Goal: Information Seeking & Learning: Check status

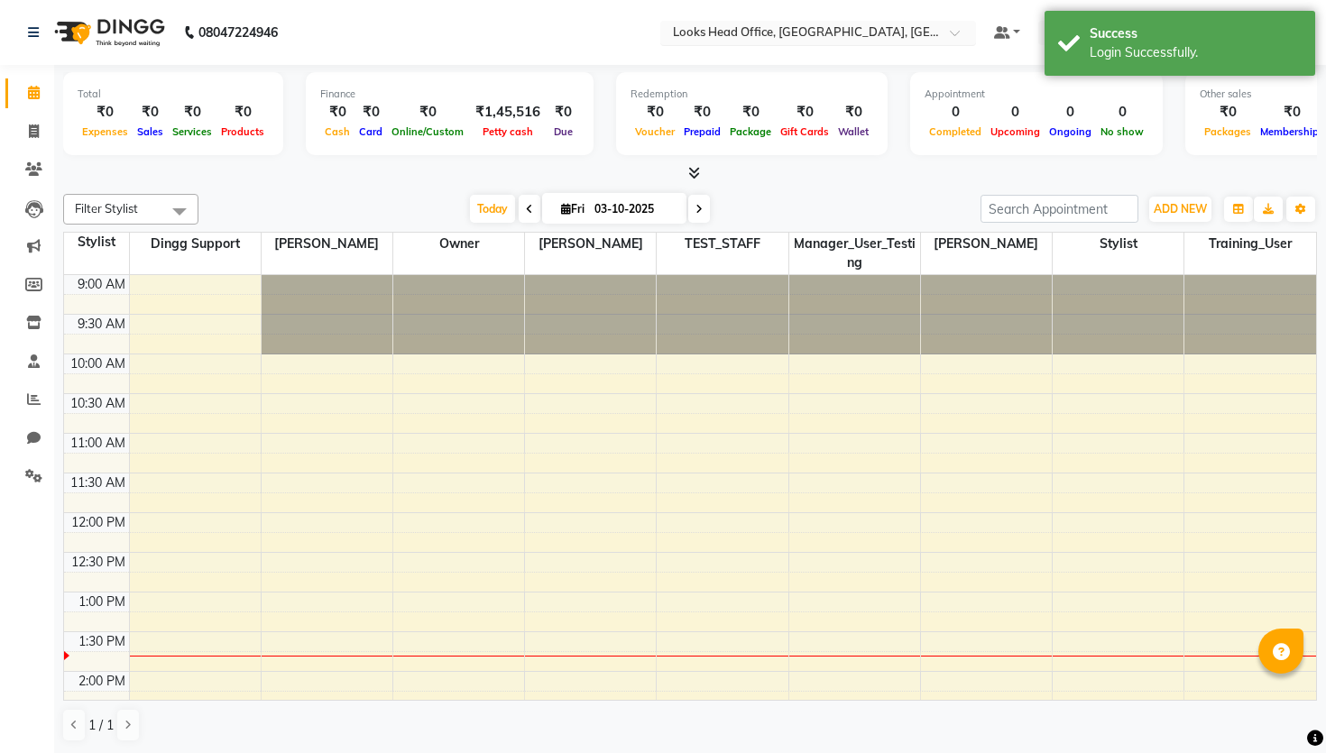
click at [791, 21] on div "Select Location × Looks Head Office, New Delhi, Delhi" at bounding box center [818, 33] width 316 height 24
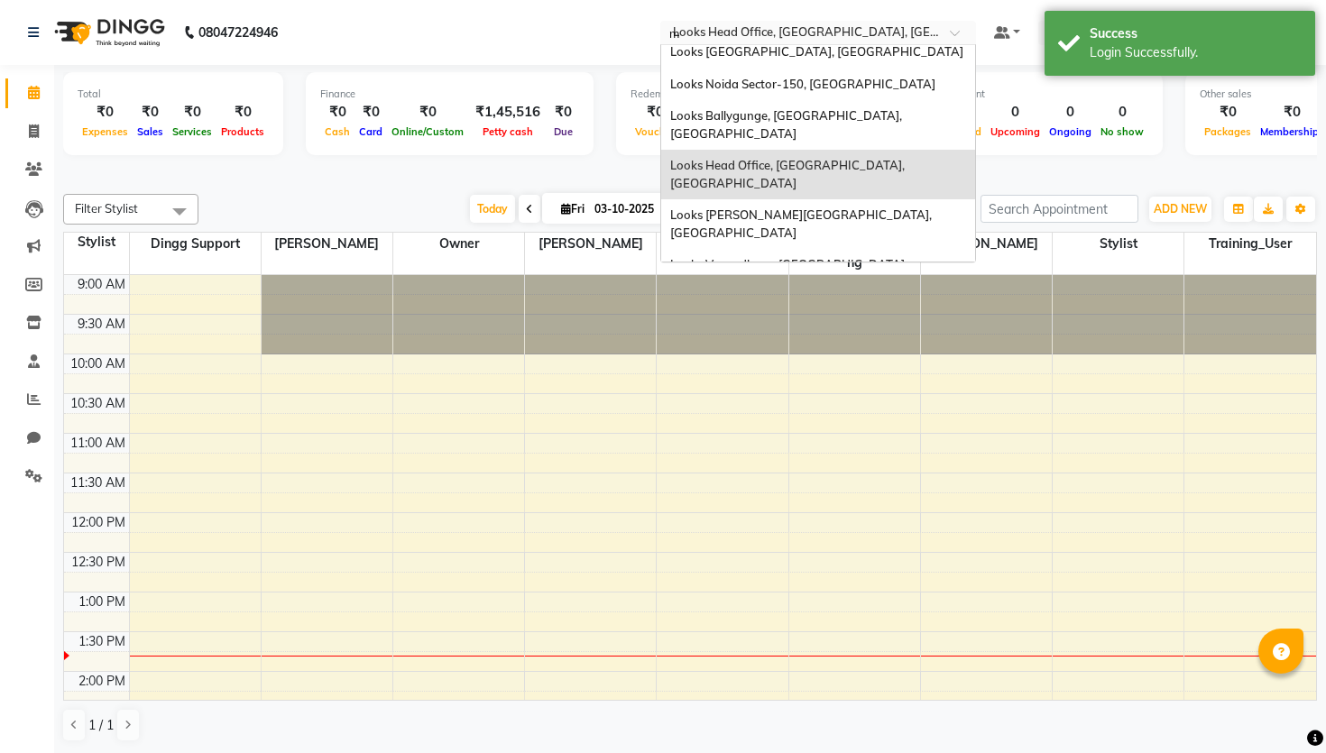
scroll to position [32, 0]
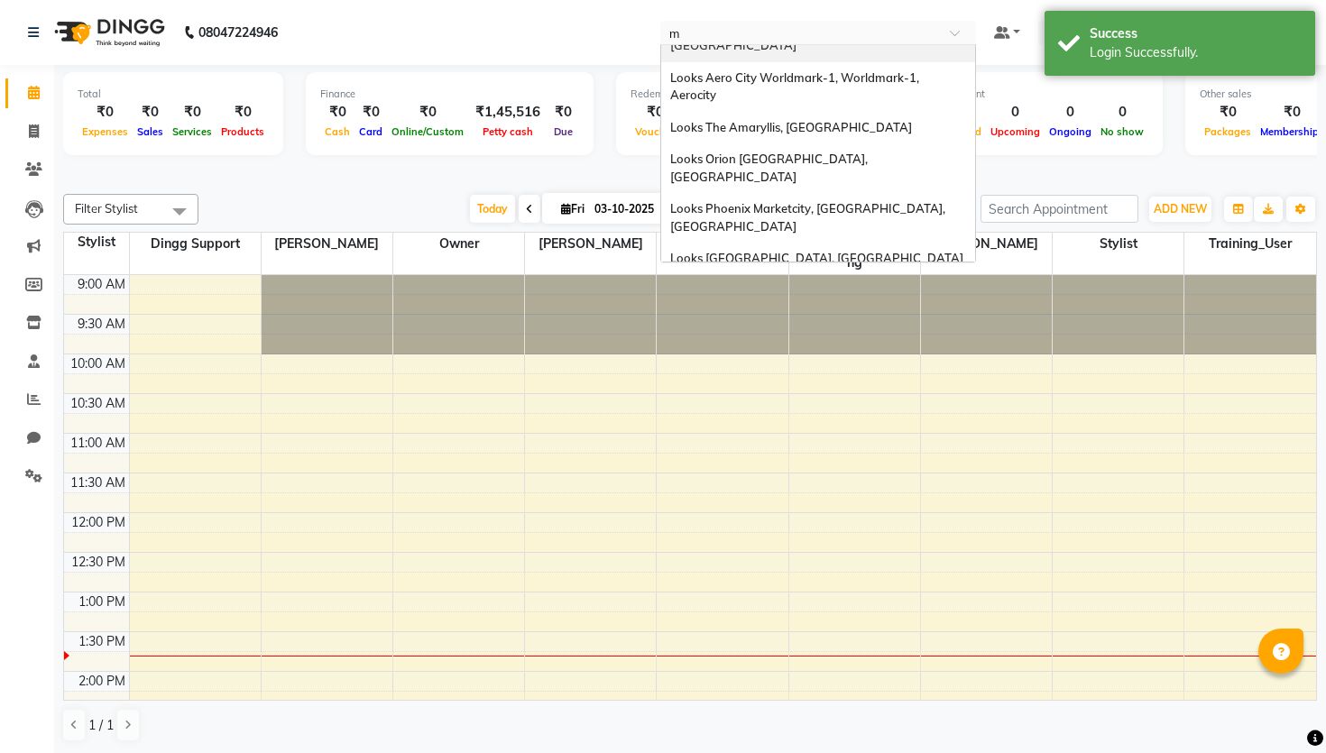
type input "mg"
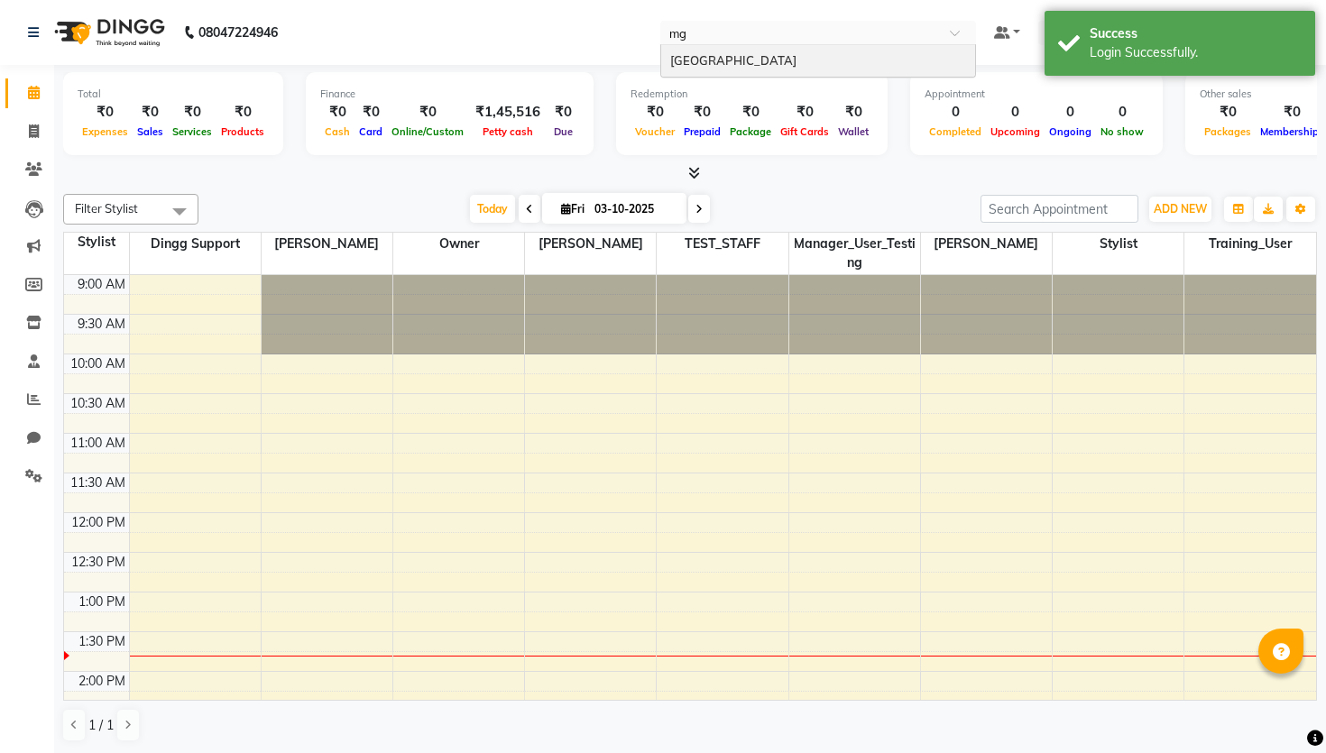
click at [796, 55] on span "[GEOGRAPHIC_DATA]" at bounding box center [733, 60] width 126 height 14
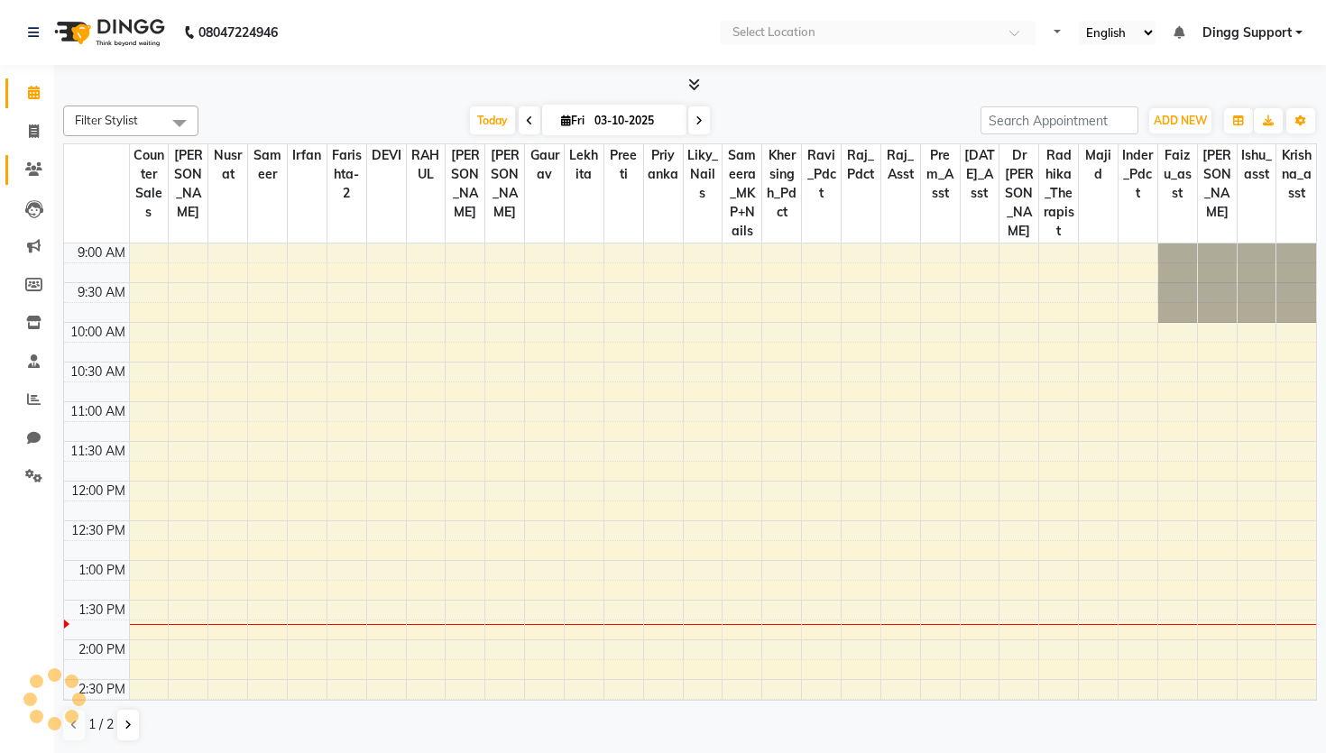
click at [41, 171] on icon at bounding box center [33, 169] width 17 height 14
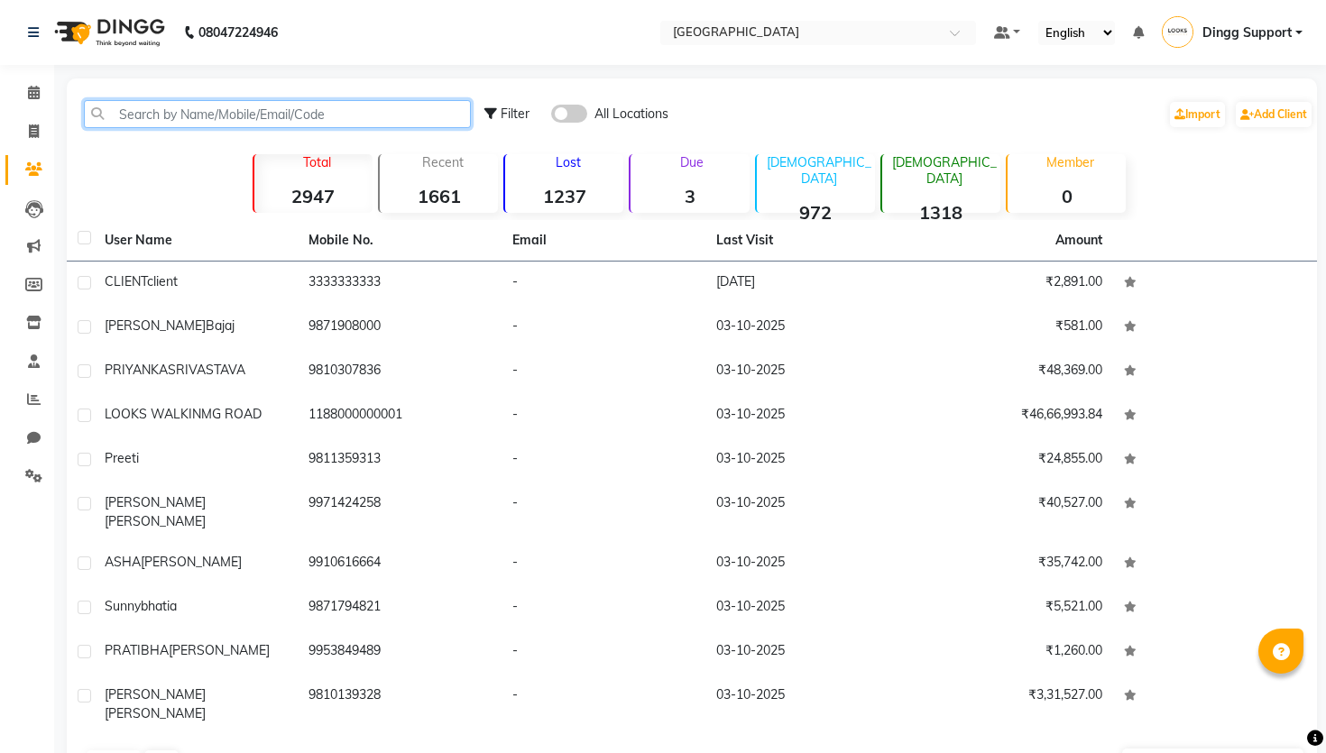
click at [197, 124] on input "text" at bounding box center [277, 114] width 387 height 28
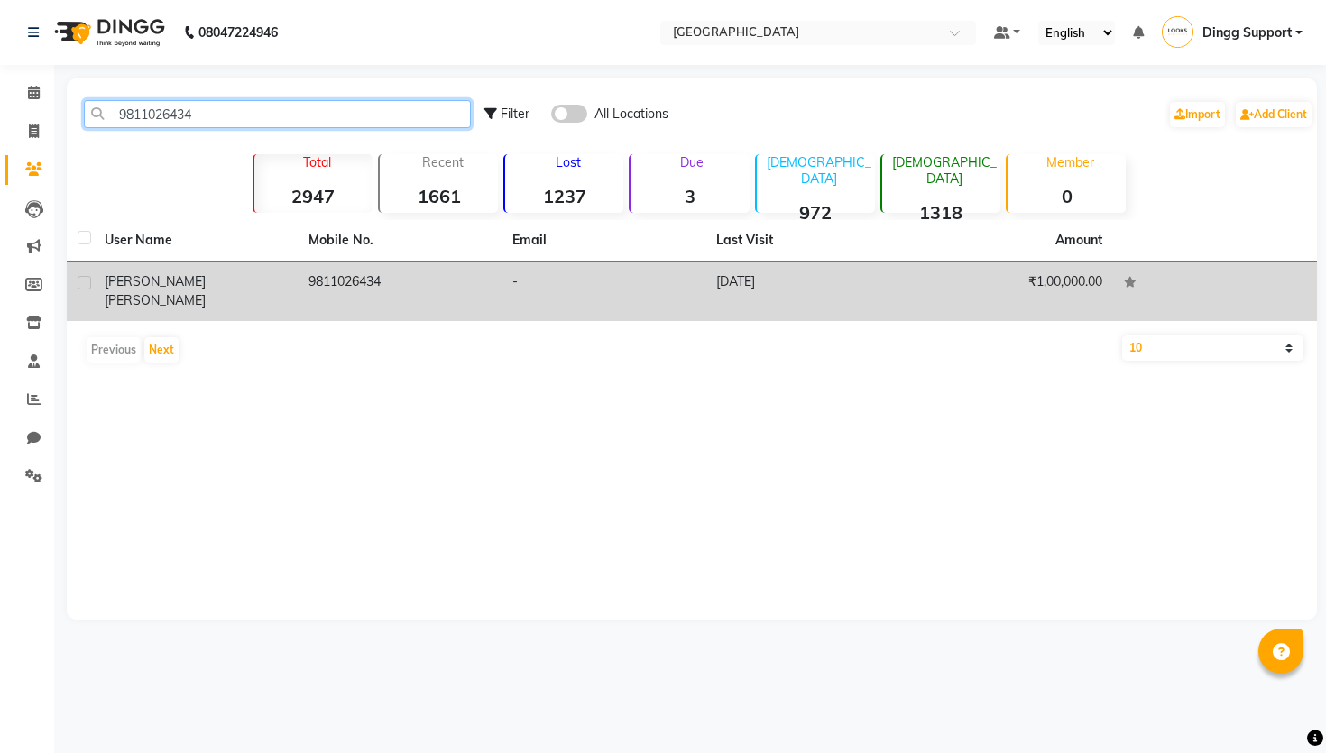
type input "9811026434"
click at [224, 285] on div "[PERSON_NAME]" at bounding box center [196, 291] width 182 height 38
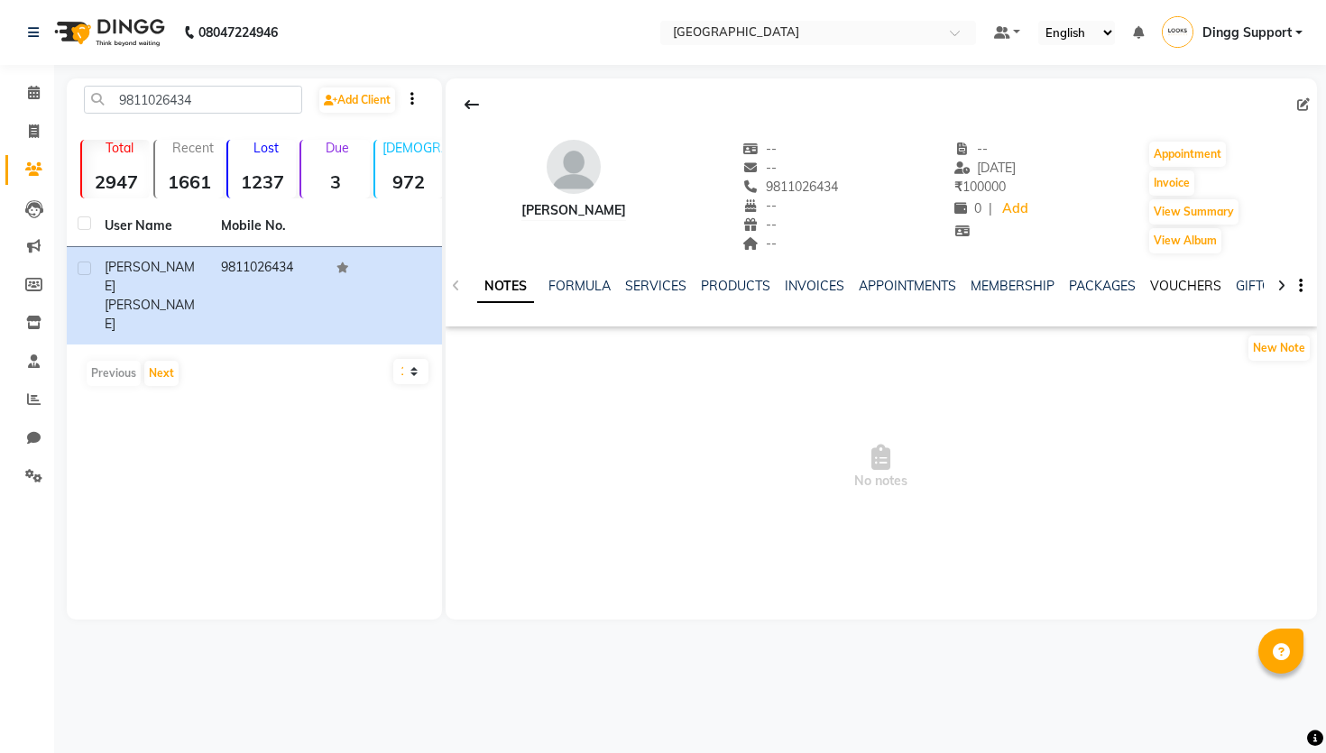
click at [1181, 280] on link "VOUCHERS" at bounding box center [1185, 286] width 71 height 16
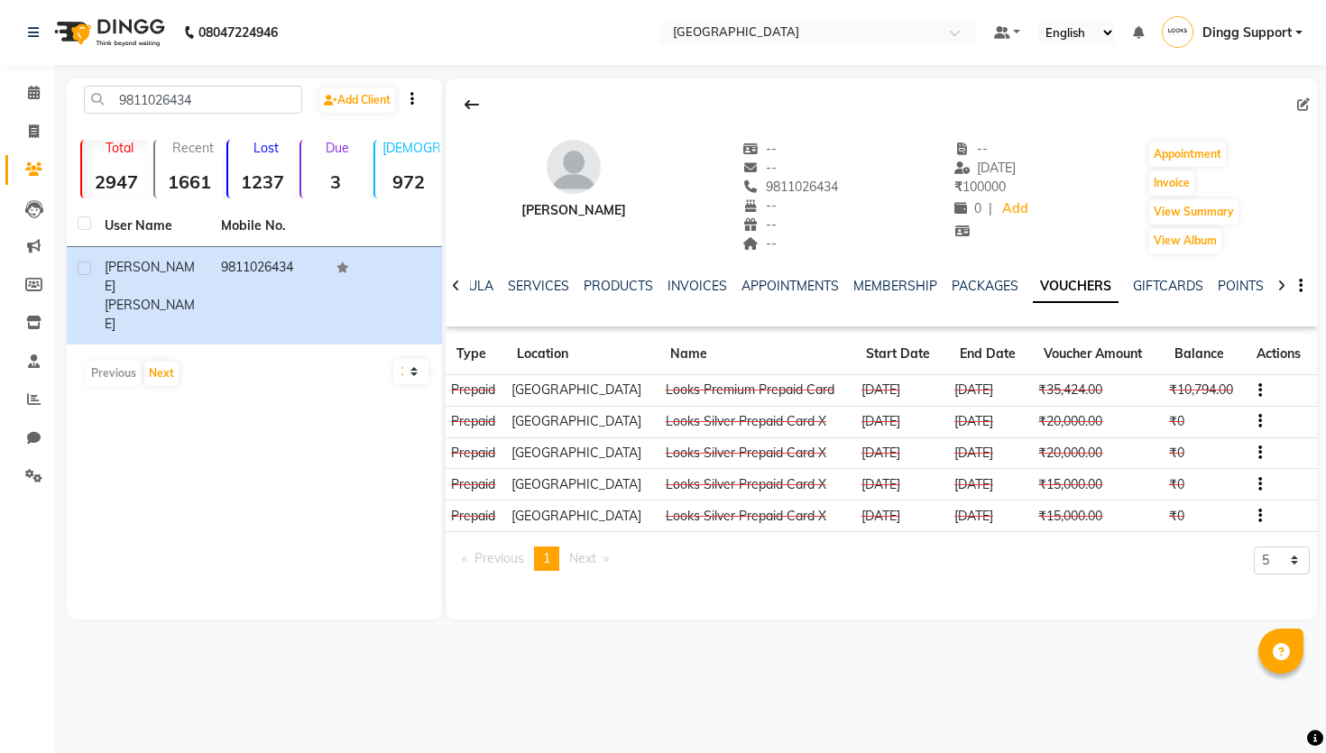
click at [226, 116] on div "9811026434 Add Client" at bounding box center [254, 107] width 368 height 42
click at [230, 108] on input "9811026434" at bounding box center [193, 100] width 218 height 28
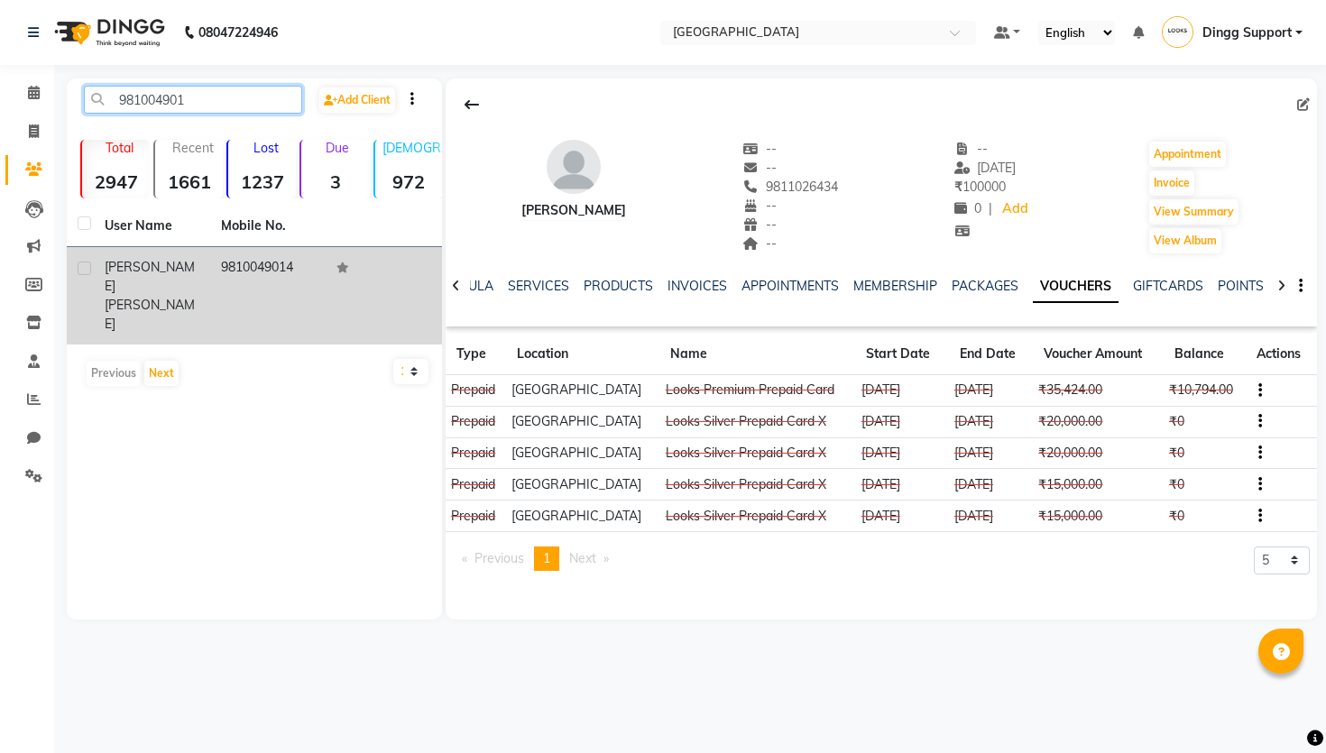
type input "981004901"
click at [271, 280] on td "9810049014" at bounding box center [268, 295] width 116 height 97
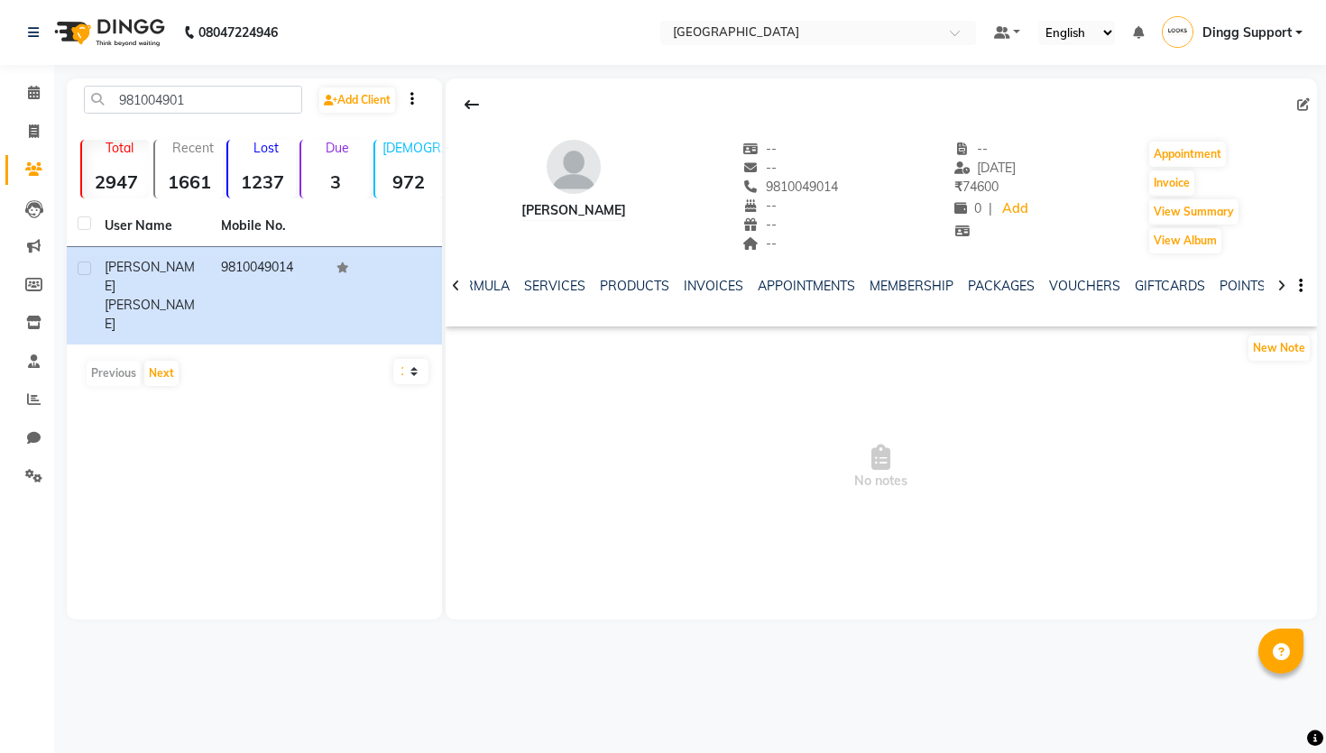
click at [1120, 289] on ul "NOTES FORMULA SERVICES PRODUCTS INVOICES APPOINTMENTS MEMBERSHIP PACKAGES VOUCH…" at bounding box center [948, 286] width 1145 height 19
click at [1070, 289] on link "VOUCHERS" at bounding box center [1084, 286] width 71 height 16
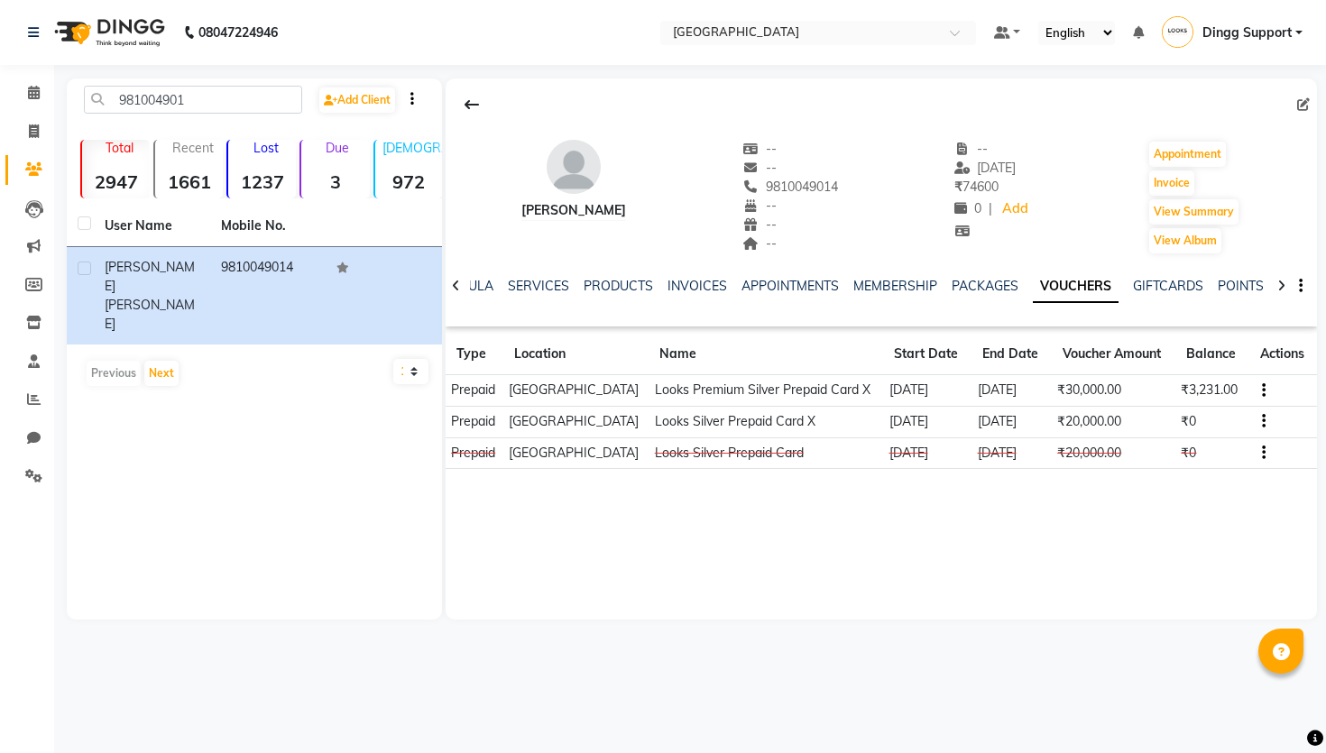
click at [1254, 400] on button "button" at bounding box center [1259, 390] width 11 height 19
click at [1152, 389] on td "Redemption History" at bounding box center [1180, 387] width 113 height 21
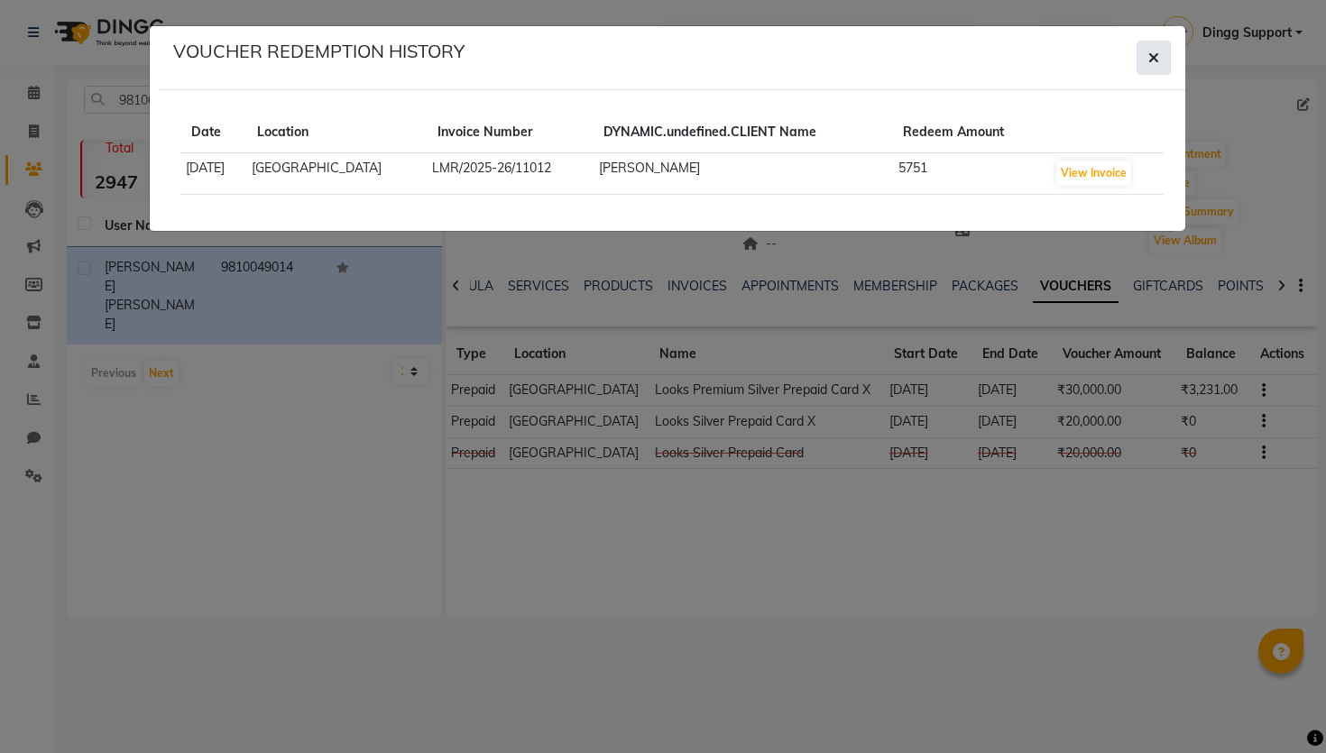
click at [1157, 62] on icon "button" at bounding box center [1153, 58] width 11 height 14
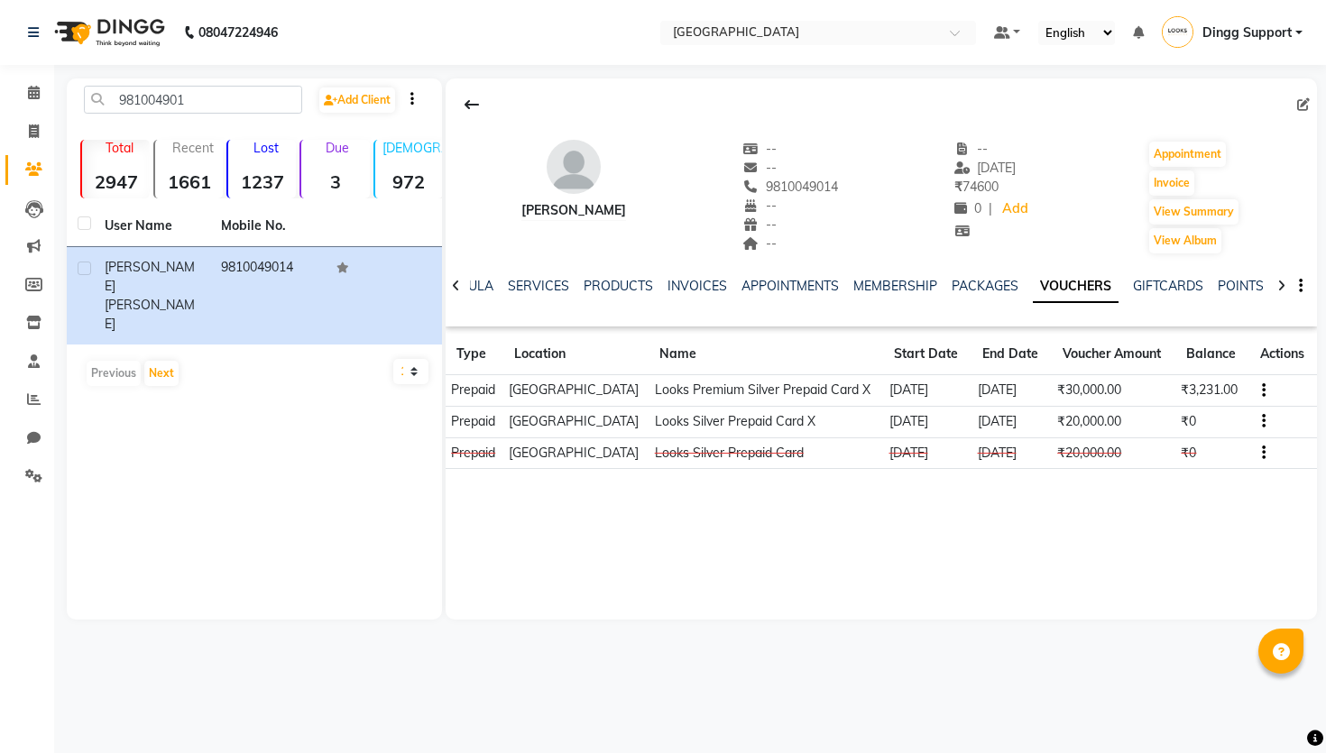
click at [677, 275] on div "NOTES FORMULA SERVICES PRODUCTS INVOICES APPOINTMENTS MEMBERSHIP PACKAGES VOUCH…" at bounding box center [880, 286] width 871 height 62
click at [682, 287] on link "INVOICES" at bounding box center [697, 286] width 60 height 16
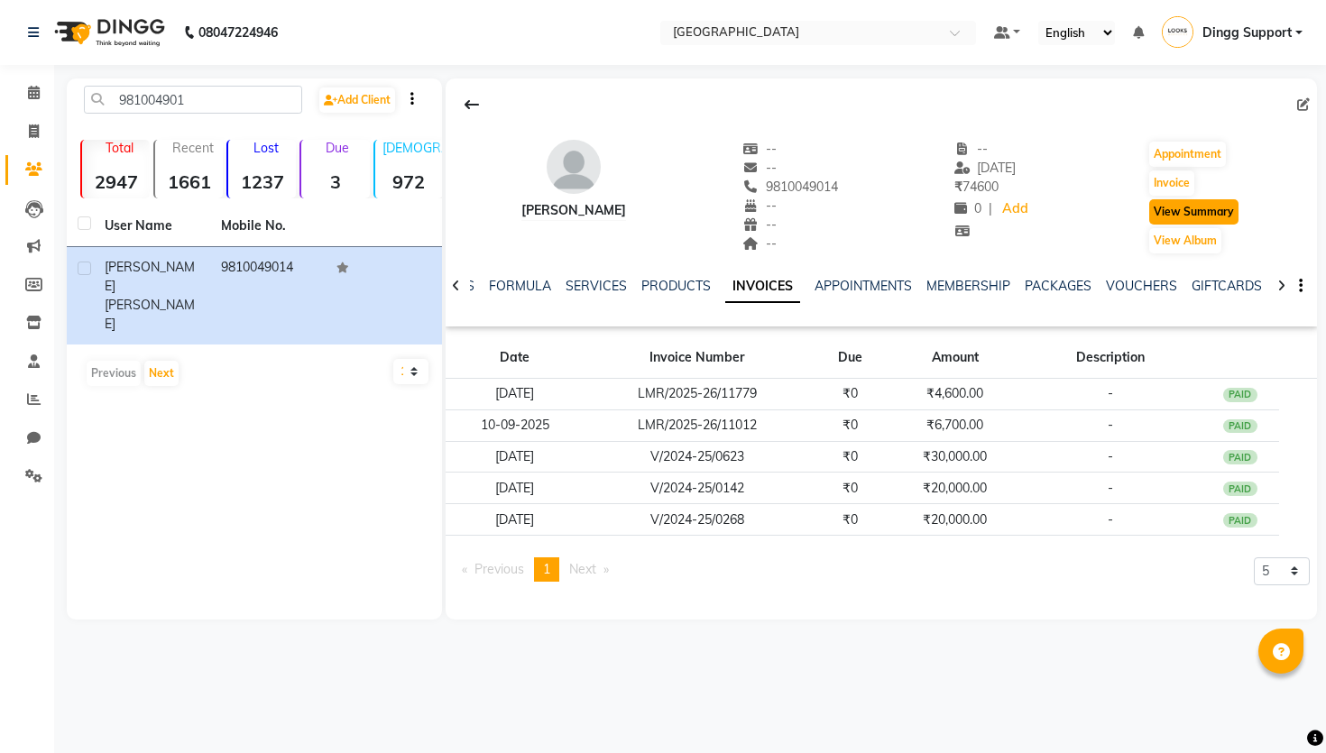
click at [1191, 206] on button "View Summary" at bounding box center [1193, 211] width 89 height 25
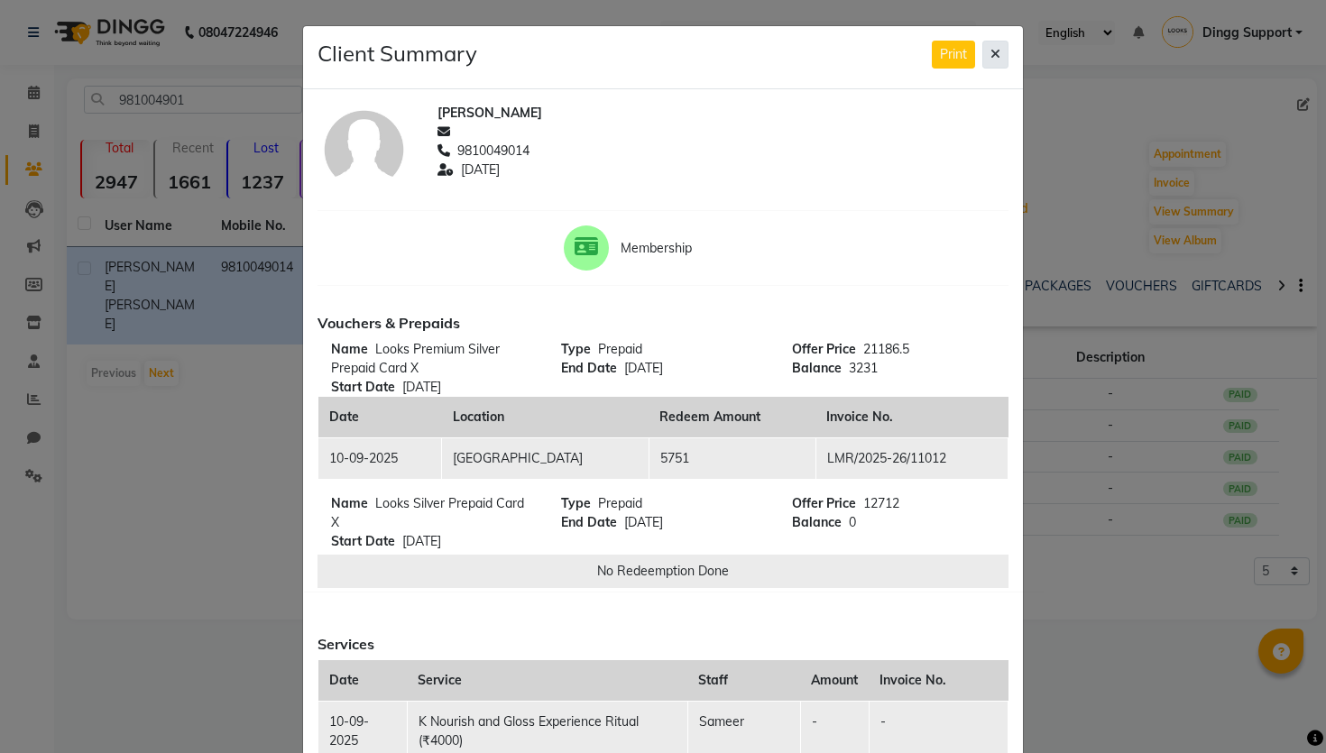
click at [999, 53] on button at bounding box center [995, 55] width 26 height 28
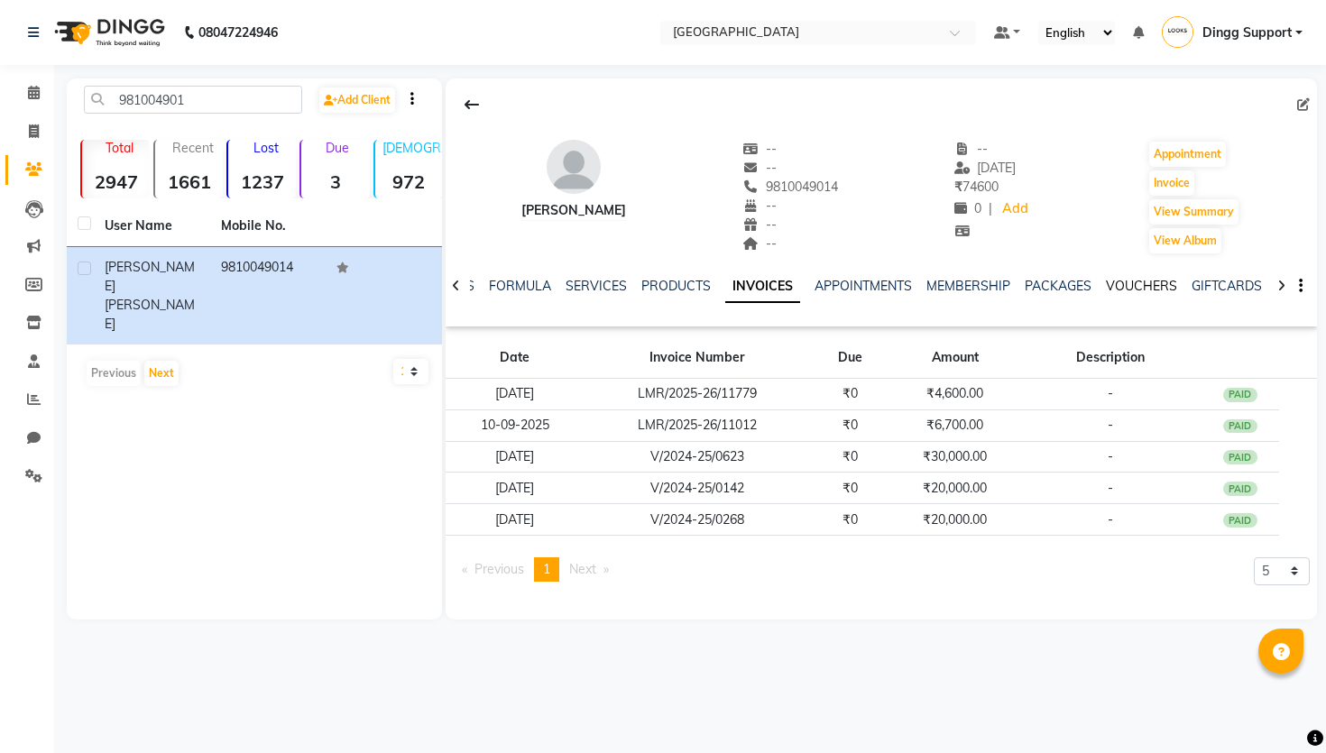
click at [1125, 281] on link "VOUCHERS" at bounding box center [1141, 286] width 71 height 16
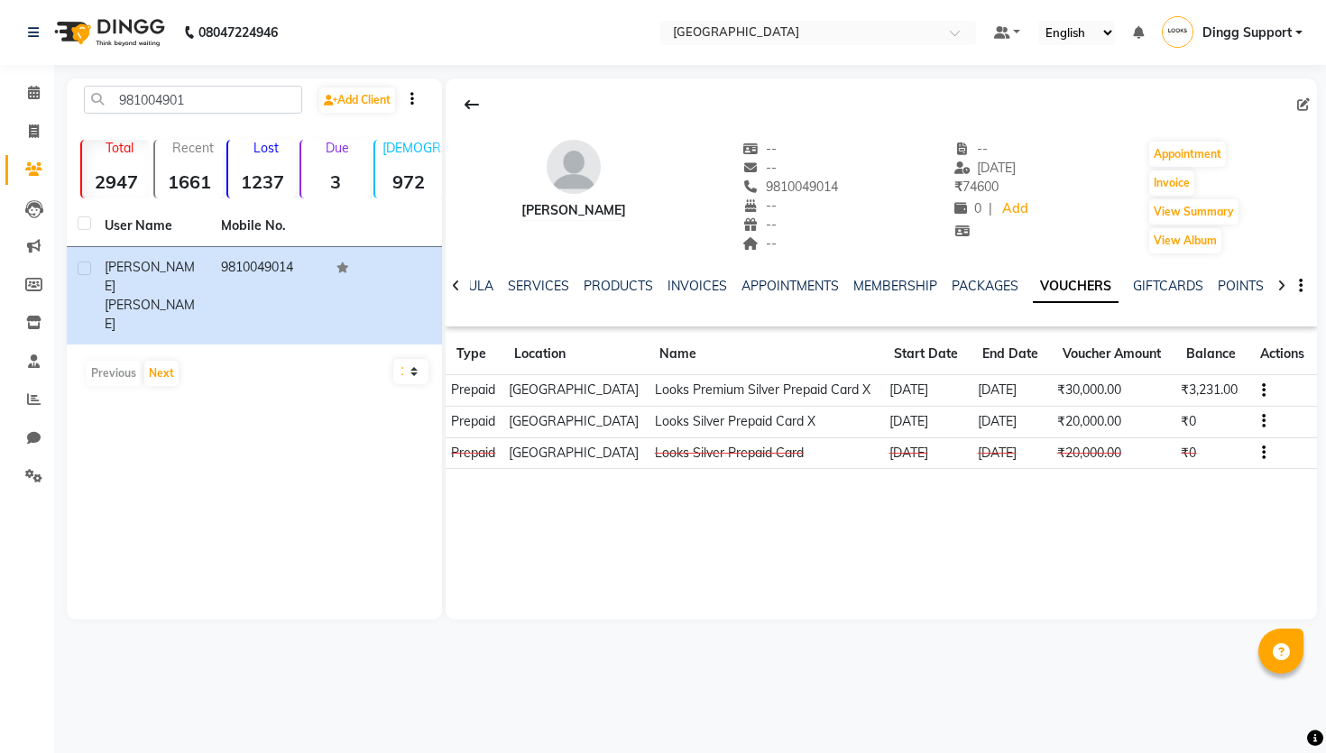
click at [1264, 391] on icon "button" at bounding box center [1264, 390] width 4 height 1
click at [1165, 391] on td "Redemption History" at bounding box center [1180, 387] width 113 height 21
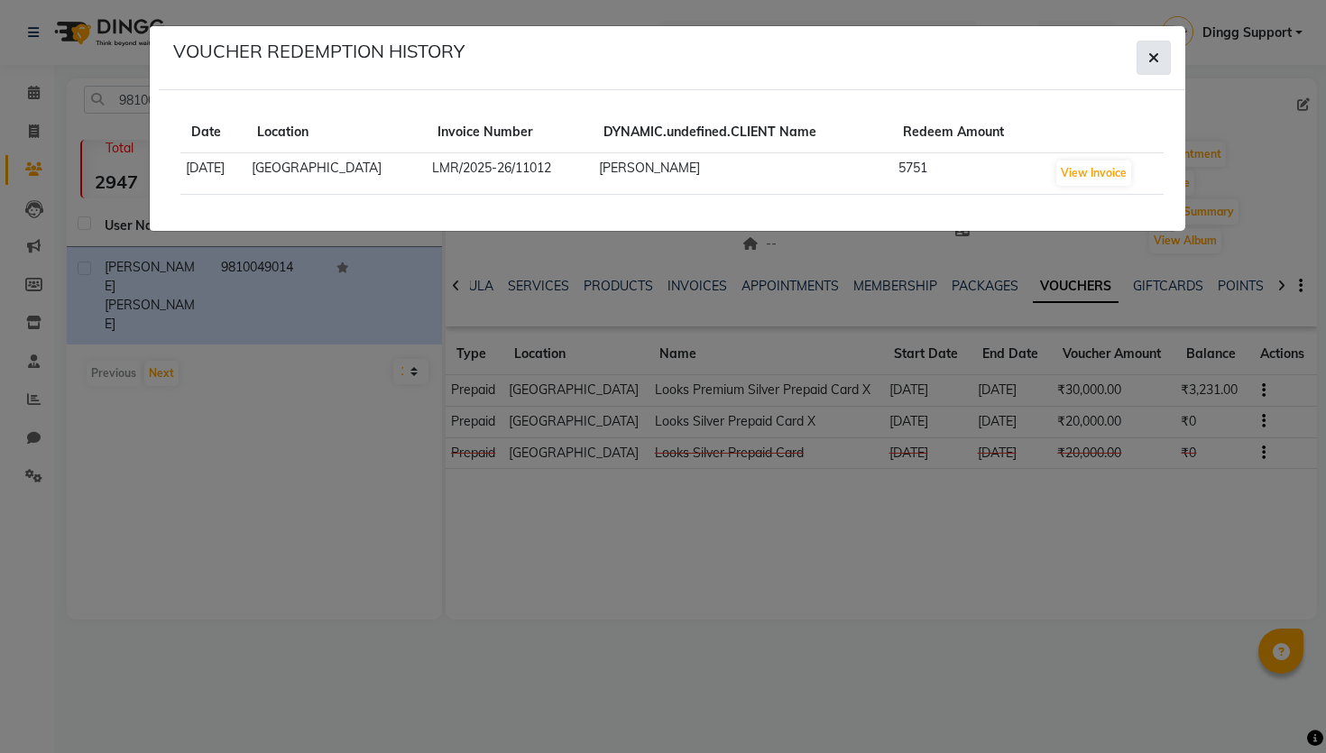
click at [1151, 60] on icon "button" at bounding box center [1153, 58] width 11 height 14
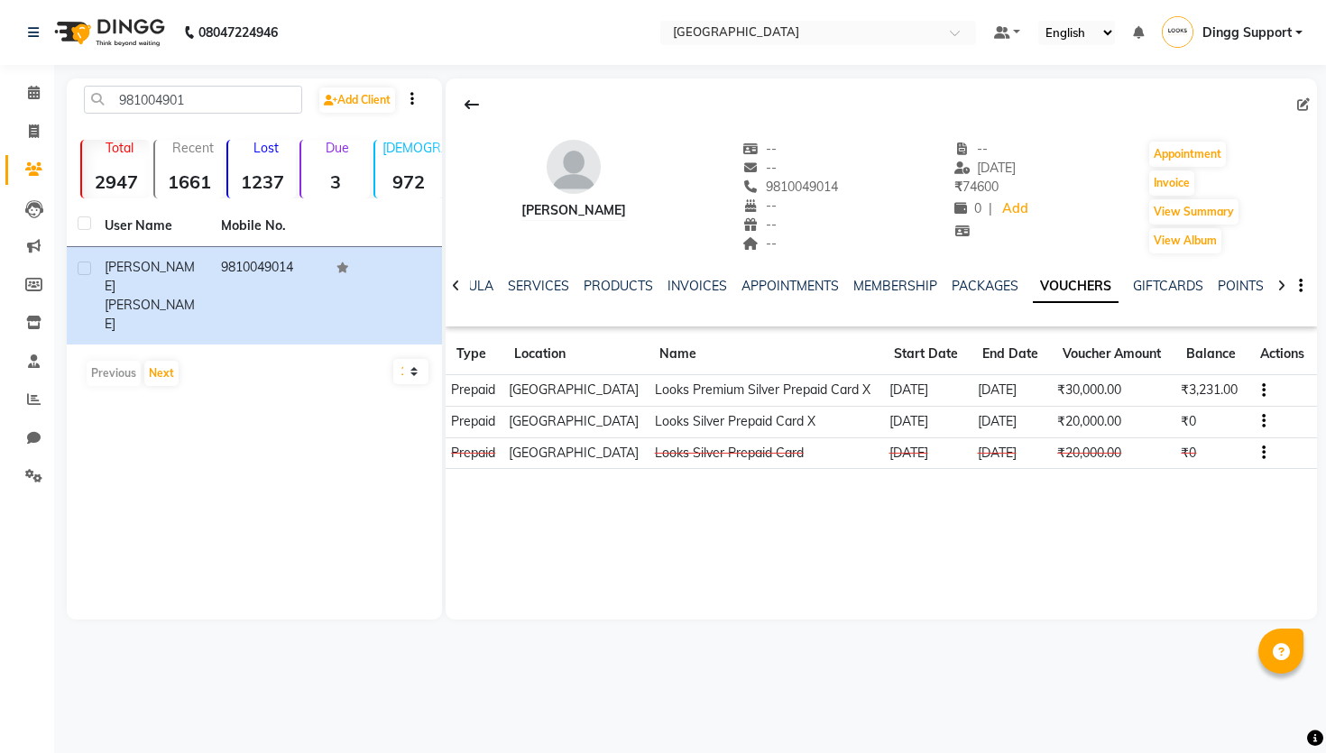
drag, startPoint x: 750, startPoint y: 186, endPoint x: 844, endPoint y: 186, distance: 93.8
click at [845, 186] on div "[PERSON_NAME] -- -- [PHONE_NUMBER] Mobile No. -- -- -- -- [DATE] ₹ 74600 0 | Ad…" at bounding box center [880, 188] width 871 height 133
copy span "9810049014"
click at [1261, 400] on button "button" at bounding box center [1259, 390] width 11 height 19
click at [1172, 390] on td "Redemption History" at bounding box center [1180, 387] width 113 height 21
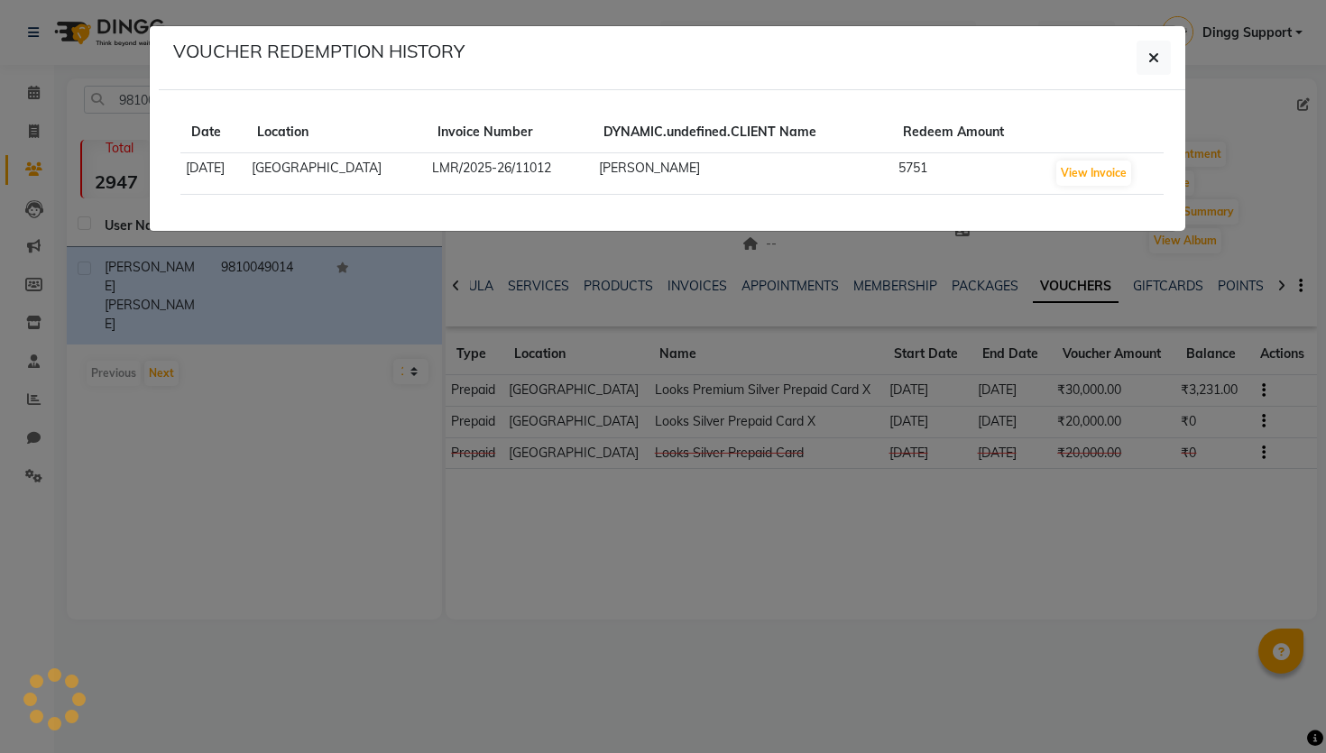
click at [1172, 390] on ngb-modal-window "VOUCHER REDEMPTION HISTORY Date Location Invoice Number DYNAMIC.undefined.CLIEN…" at bounding box center [663, 376] width 1326 height 753
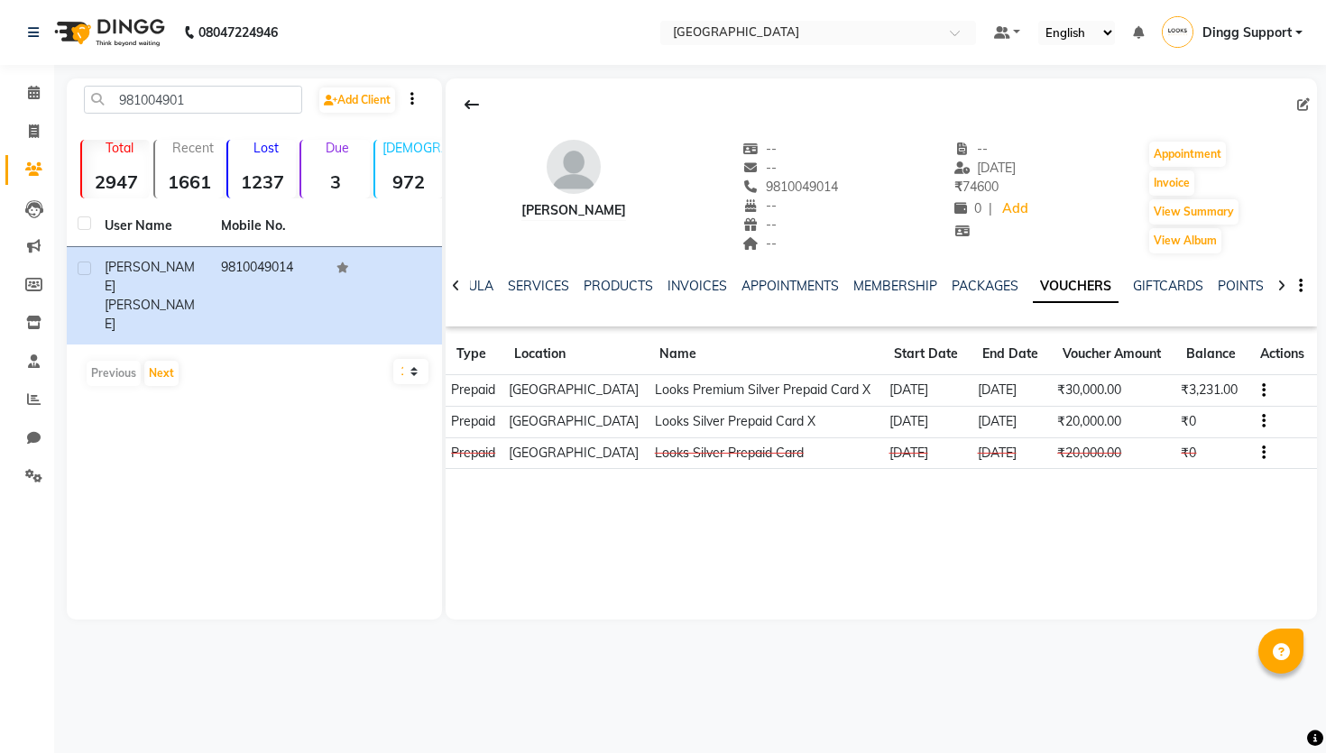
click at [1262, 391] on icon "button" at bounding box center [1264, 390] width 4 height 1
click at [1200, 406] on div "Edit" at bounding box center [1180, 409] width 113 height 23
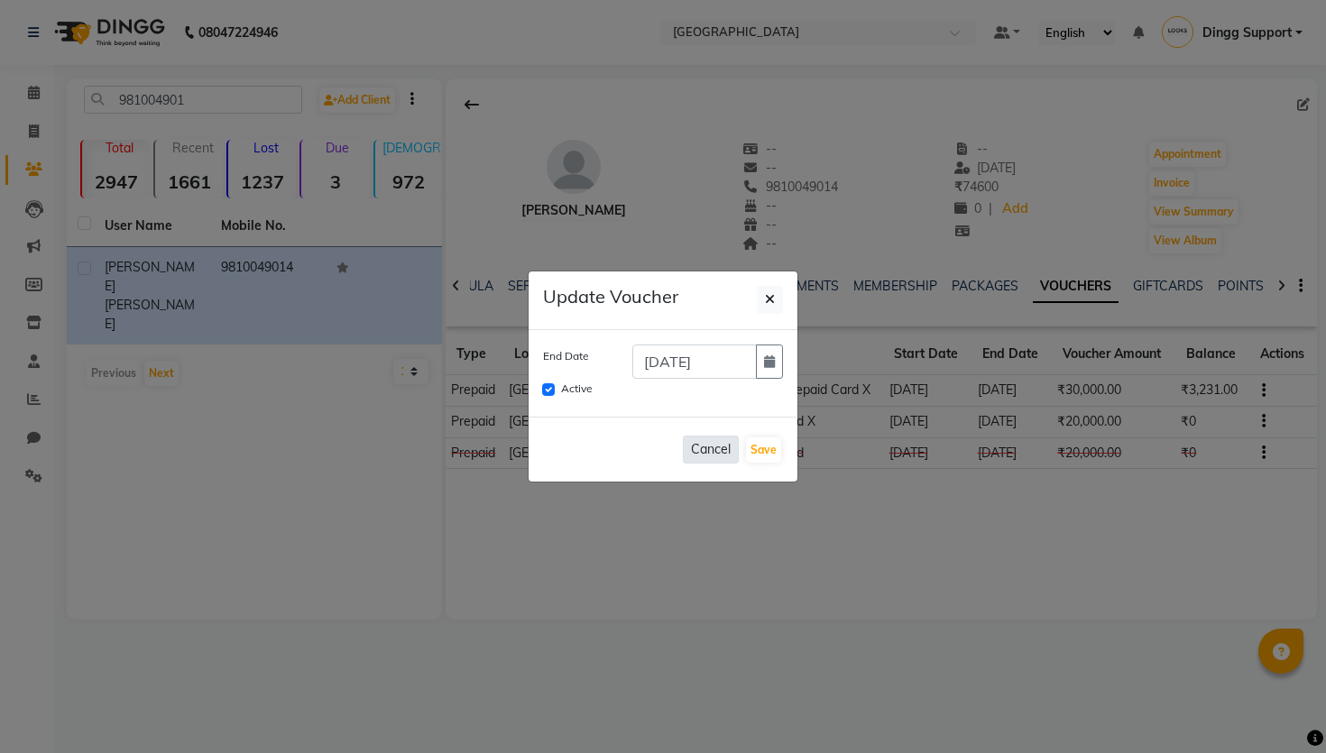
drag, startPoint x: 724, startPoint y: 452, endPoint x: 735, endPoint y: 448, distance: 11.4
click at [724, 451] on button "Cancel" at bounding box center [711, 450] width 56 height 28
checkbox input "false"
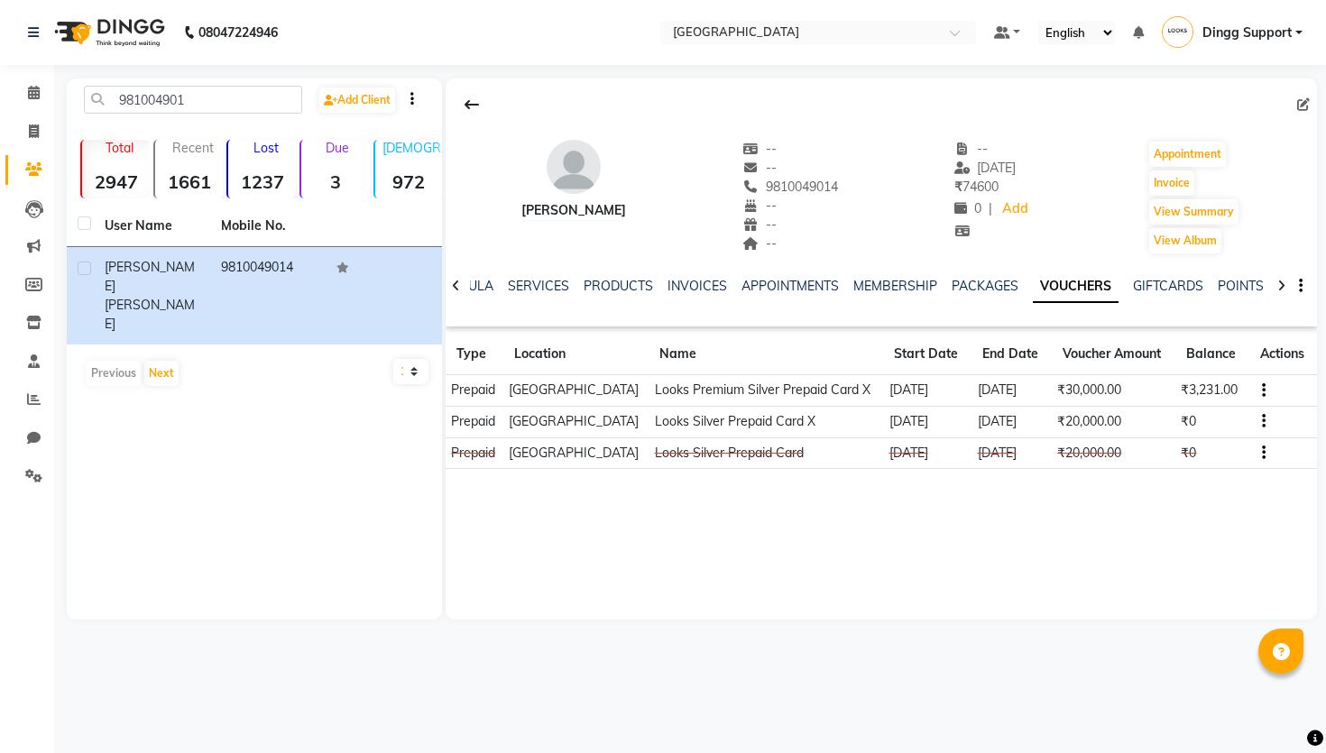
click at [1264, 391] on icon "button" at bounding box center [1264, 390] width 4 height 1
click at [1227, 383] on td "Redemption History" at bounding box center [1180, 387] width 113 height 21
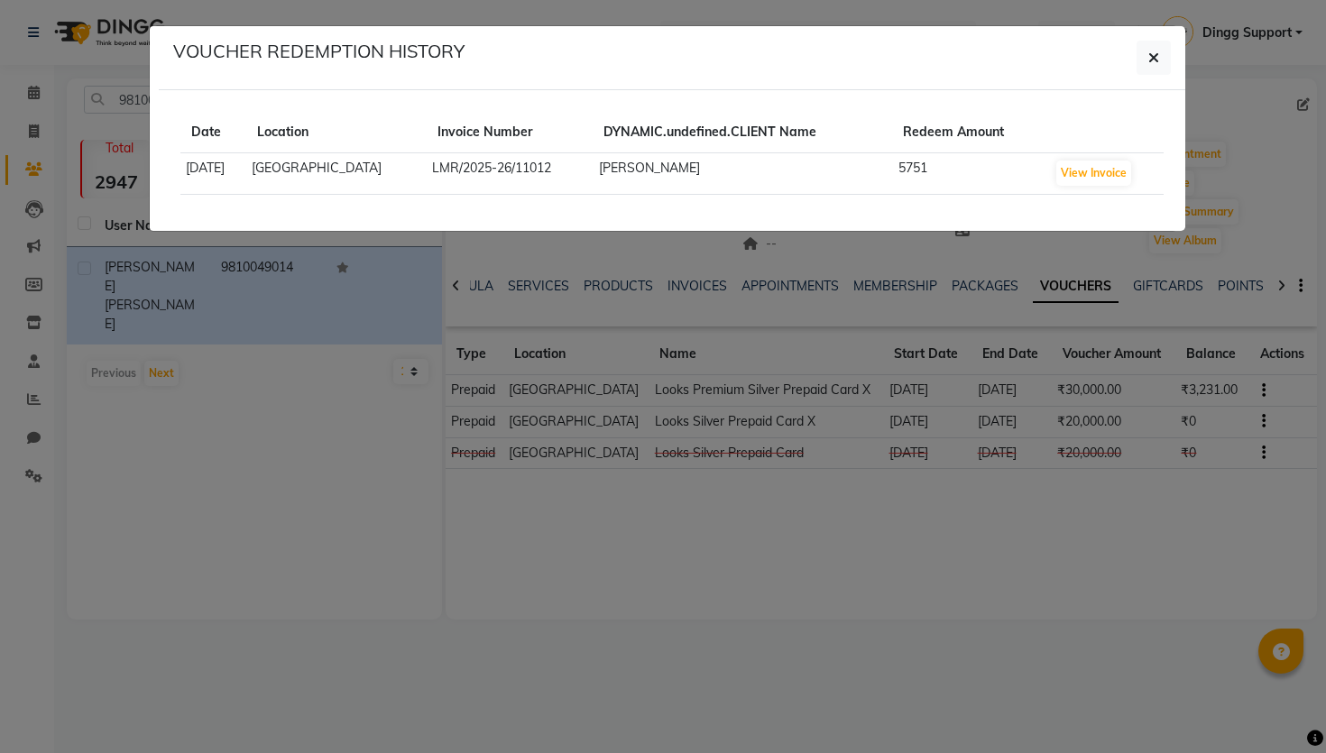
click at [869, 357] on ngb-modal-window "VOUCHER REDEMPTION HISTORY Date Location Invoice Number DYNAMIC.undefined.CLIEN…" at bounding box center [663, 376] width 1326 height 753
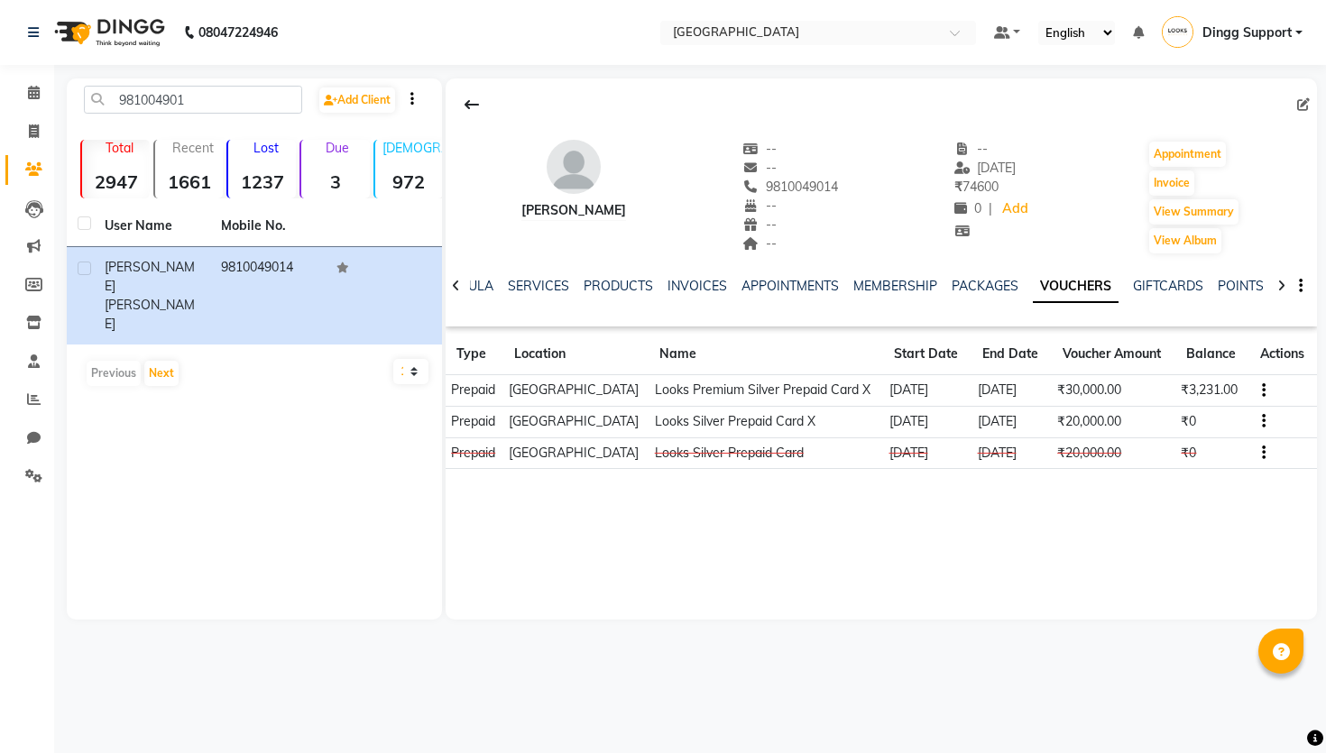
click at [1264, 391] on icon "button" at bounding box center [1264, 390] width 4 height 1
click at [1191, 385] on td "Redemption History" at bounding box center [1180, 387] width 113 height 21
